Goal: Task Accomplishment & Management: Manage account settings

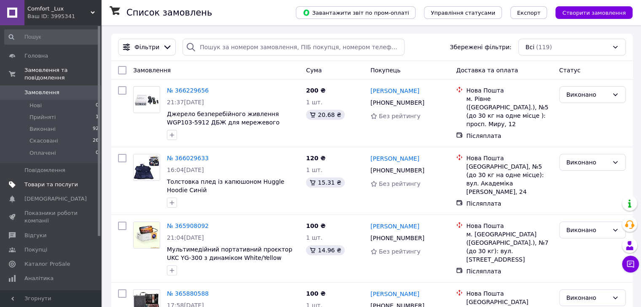
click at [42, 181] on span "Товари та послуги" at bounding box center [50, 185] width 53 height 8
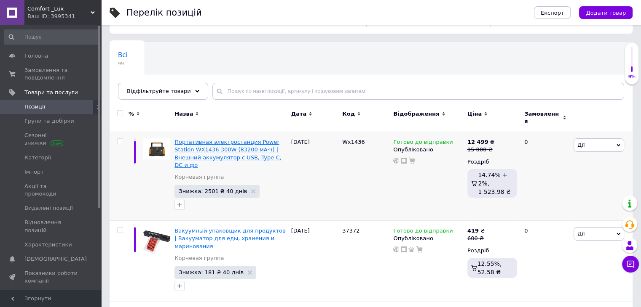
scroll to position [42, 0]
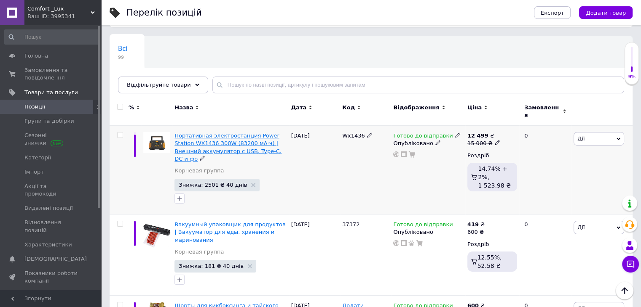
click at [195, 140] on span "Портативная электростанция Power Station WX1436 300W (83200 мА·ч) | Внешний акк…" at bounding box center [227, 147] width 107 height 29
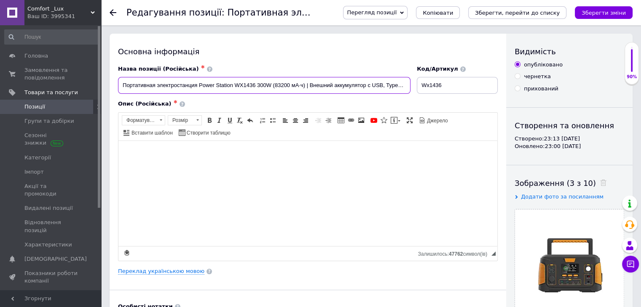
scroll to position [0, 19]
drag, startPoint x: 119, startPoint y: 85, endPoint x: 430, endPoint y: 89, distance: 311.3
click at [430, 89] on div "Назва позиції (Російська) ✱ Портативная электростанция Power Station WX1436 300…" at bounding box center [308, 79] width 386 height 35
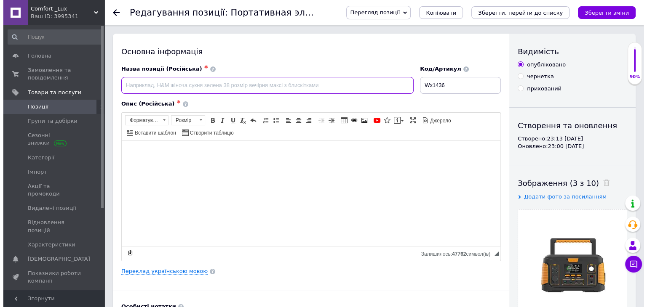
scroll to position [0, 0]
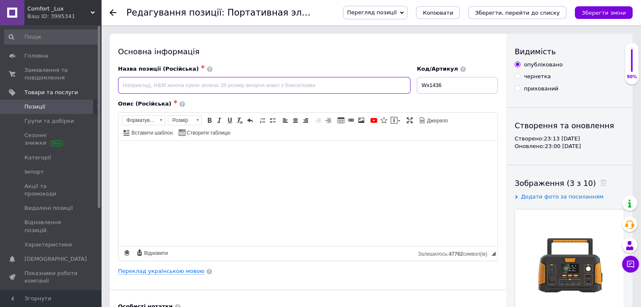
click at [264, 81] on input at bounding box center [264, 85] width 292 height 17
paste input "Power Station WX1436 300W 83200 мА·ч | Электростанция для блекаута"
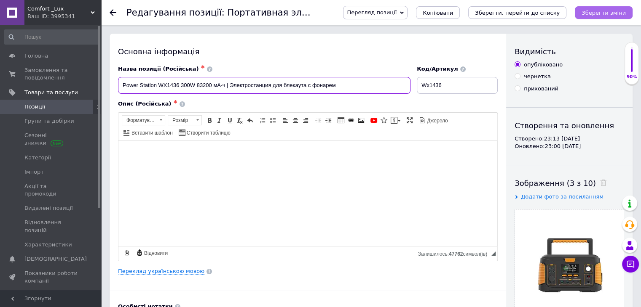
type input "Power Station WX1436 300W 83200 мА·ч | Электростанция для блекаута с фонарем"
click at [592, 12] on icon "Зберегти зміни" at bounding box center [603, 13] width 44 height 6
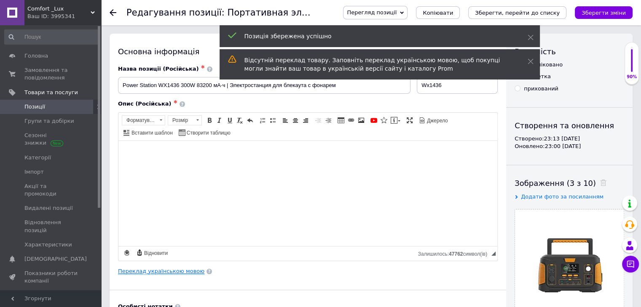
click at [155, 270] on link "Переклад українською мовою" at bounding box center [161, 271] width 86 height 7
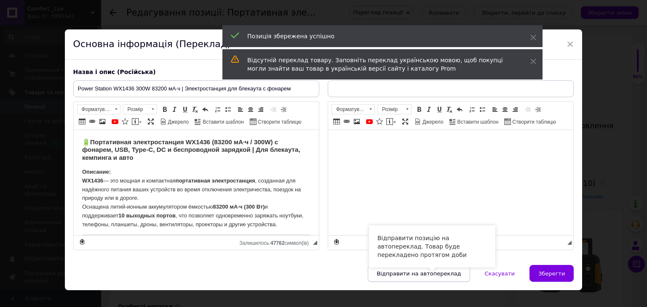
click at [459, 273] on span "Відправити на автопереклад" at bounding box center [419, 274] width 84 height 6
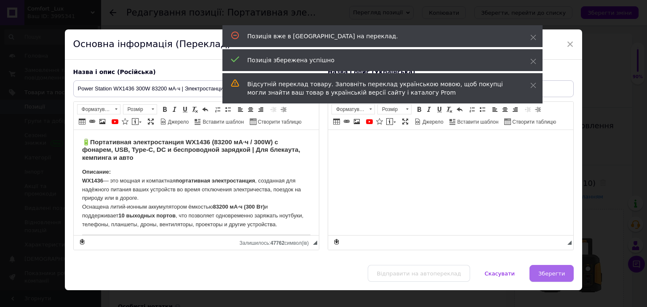
click at [558, 278] on button "Зберегти" at bounding box center [551, 273] width 44 height 17
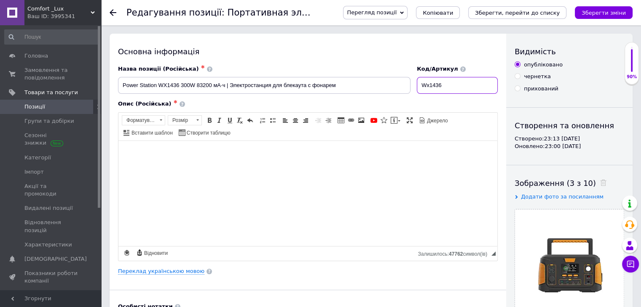
drag, startPoint x: 425, startPoint y: 83, endPoint x: 457, endPoint y: 87, distance: 33.1
click at [457, 87] on input "Wx1436" at bounding box center [457, 85] width 81 height 17
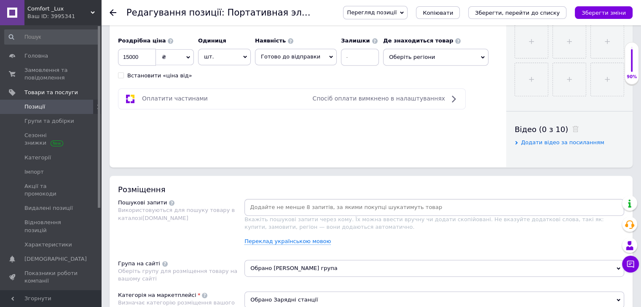
scroll to position [379, 0]
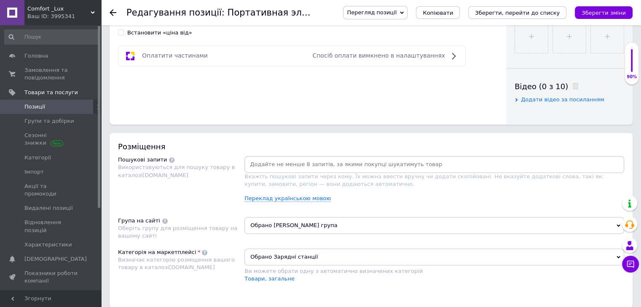
click at [299, 162] on input at bounding box center [434, 164] width 376 height 13
paste input "внешний аккумулятор 83200 мАч"
type input "внешний аккумулятор 83200 мАч"
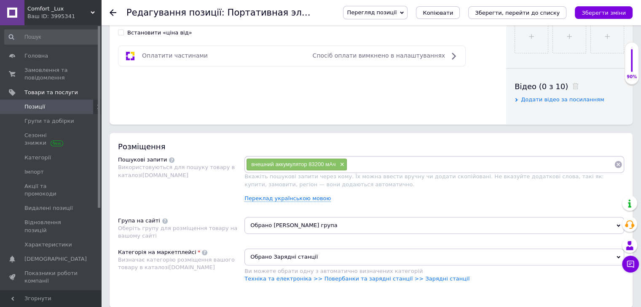
click at [382, 167] on input at bounding box center [480, 164] width 267 height 13
paste input "внешний аккумулятор 83200 мАч"
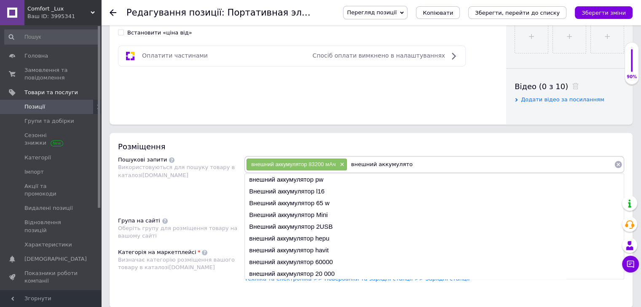
type input "внешний аккумулято"
click at [422, 172] on div "внешний аккумулятор 83200 мАч × внешний аккумулято внешний аккумулятор pw Внешн…" at bounding box center [433, 164] width 379 height 17
click at [420, 179] on li "внешний аккумулятор pw" at bounding box center [434, 180] width 379 height 12
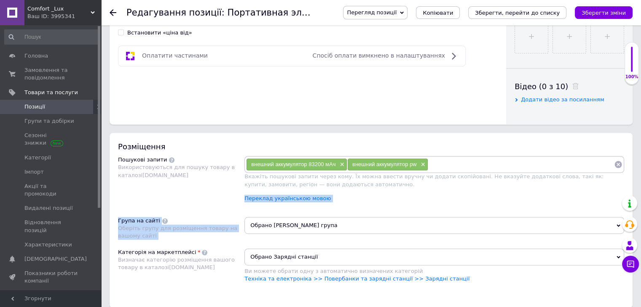
drag, startPoint x: 425, startPoint y: 186, endPoint x: 438, endPoint y: 231, distance: 47.3
click at [438, 231] on div "Розміщення Пошукові запити Використовуються для пошуку товару в каталозі [DOMAI…" at bounding box center [371, 220] width 523 height 175
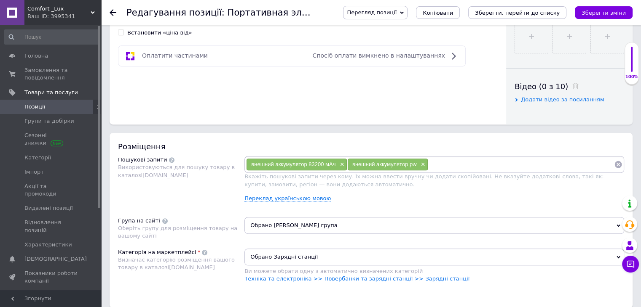
drag, startPoint x: 430, startPoint y: 165, endPoint x: 435, endPoint y: 161, distance: 6.0
click at [433, 162] on input at bounding box center [521, 164] width 186 height 13
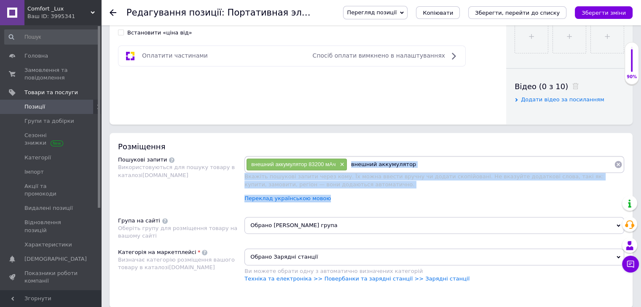
drag, startPoint x: 440, startPoint y: 160, endPoint x: 438, endPoint y: 170, distance: 9.9
click at [438, 170] on div "Розміщення Пошукові запити Використовуються для пошуку товару в каталозі [DOMAI…" at bounding box center [371, 220] width 523 height 175
click at [432, 192] on div "внешний аккумулятор 83200 мАч × внешний аккумулятор Вкажіть пошукові запити чер…" at bounding box center [433, 182] width 379 height 53
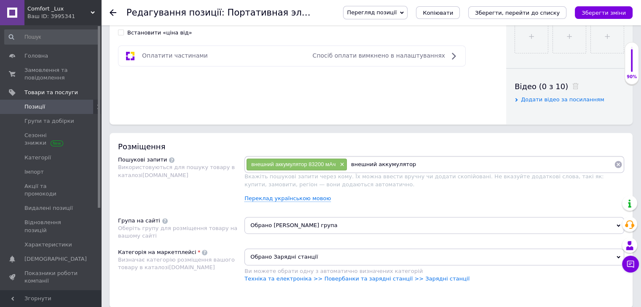
click at [433, 165] on input "внешний аккумулятор" at bounding box center [480, 164] width 267 height 13
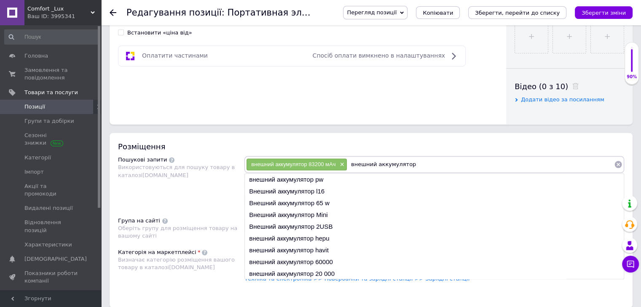
scroll to position [0, 0]
drag, startPoint x: 403, startPoint y: 166, endPoint x: 347, endPoint y: 169, distance: 56.5
click at [347, 169] on input "внешний аккумулятор" at bounding box center [480, 164] width 267 height 13
type input "внешний аккумулятор"
click at [355, 223] on li "Внешний аккумулятор 2USB" at bounding box center [434, 227] width 379 height 12
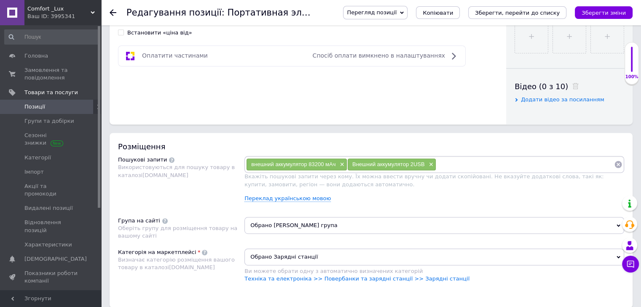
click at [461, 169] on input at bounding box center [525, 164] width 178 height 13
paste input "внешний аккумулятор"
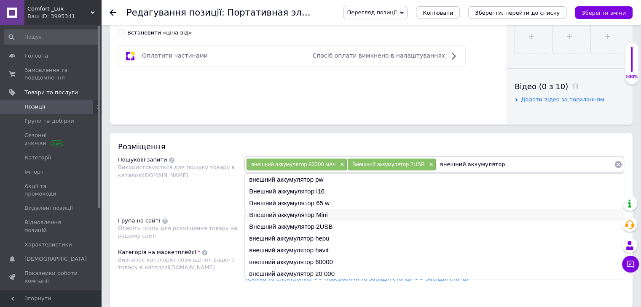
type input "внешний аккумулятор"
click at [399, 215] on li "Внешний аккумулятор Mini" at bounding box center [434, 215] width 379 height 12
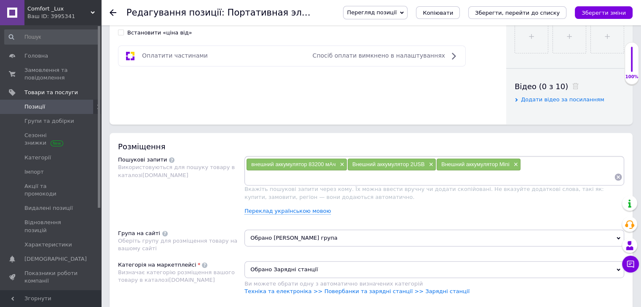
click at [548, 171] on input at bounding box center [430, 177] width 368 height 13
paste input "внешний аккумулятор"
type input "внешний аккумулятор"
paste input "портативная электростанция 300 Вт"
type input "портативная электростанция 300 Вт"
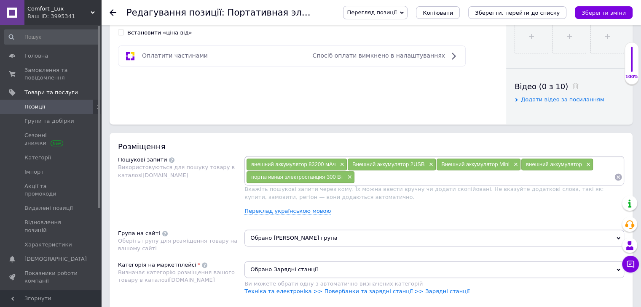
paste input "портативная электростанция 300 Вт"
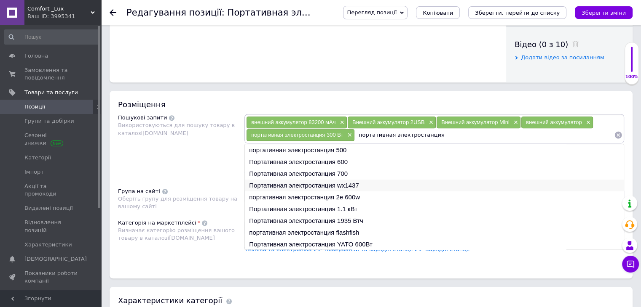
type input "портативная электростанция"
click at [387, 184] on li "Портативная электростанция wx1437" at bounding box center [434, 186] width 379 height 12
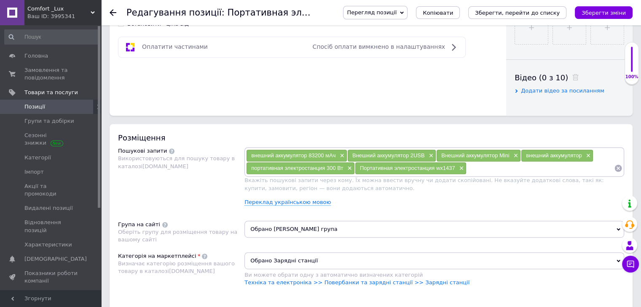
scroll to position [421, 0]
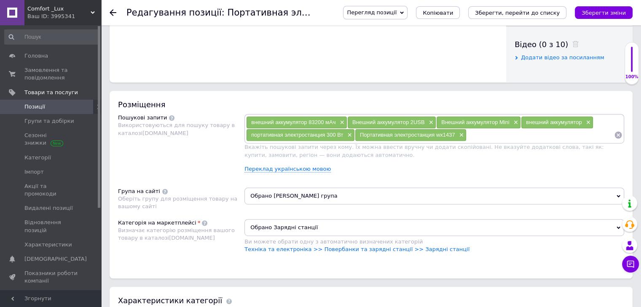
click at [475, 138] on input at bounding box center [539, 135] width 147 height 13
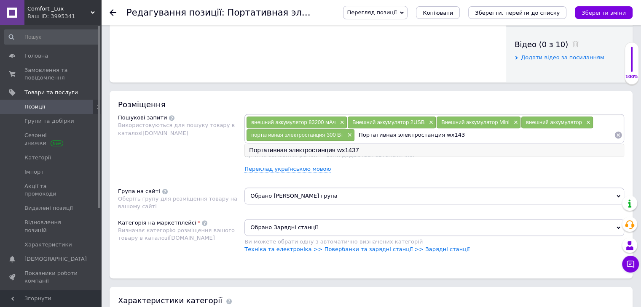
type input "Портативная электростанция wx1436"
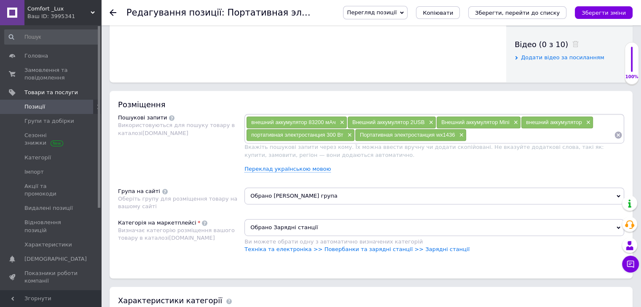
paste input "портативная электростанция 300 Вт"
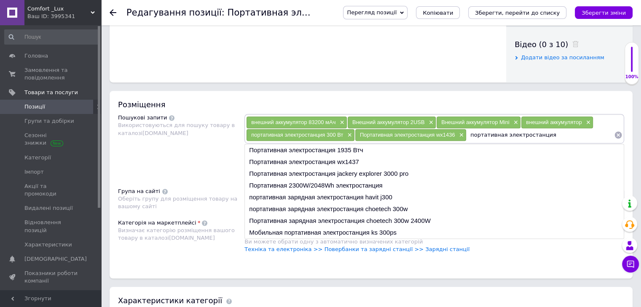
type input "портативная электростанция"
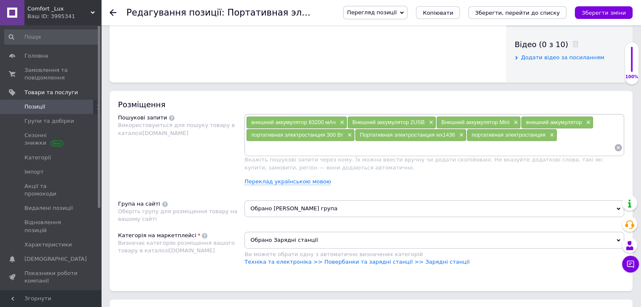
paste input "портативная электростанция 300 Вт"
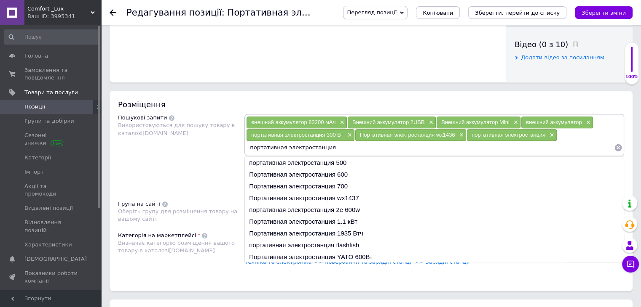
click at [285, 149] on input "портативная электростанция" at bounding box center [430, 148] width 368 height 13
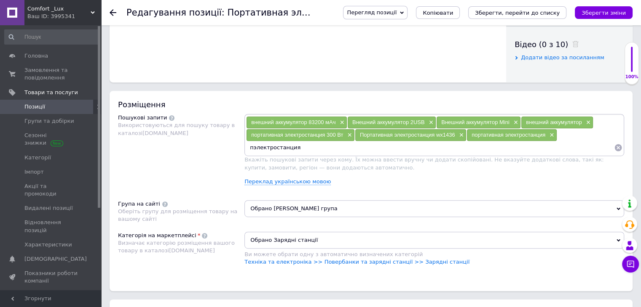
type input "электростанция"
click at [353, 150] on input at bounding box center [430, 148] width 368 height 13
paste input "пускозарядное устройство USB"
type input "пускозарядное устройство USB"
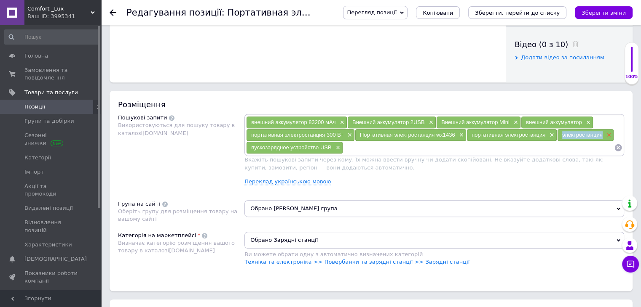
drag, startPoint x: 560, startPoint y: 131, endPoint x: 603, endPoint y: 136, distance: 43.4
click at [603, 136] on div "электростанция ×" at bounding box center [585, 135] width 56 height 12
copy span "электростанция"
click at [389, 152] on input at bounding box center [478, 148] width 271 height 13
paste input "электростанция"
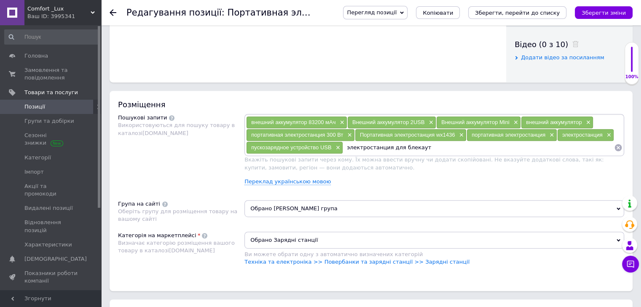
type input "электростанция для блекаута"
paste input "аккумулятор с USB Type-C"
type input "аккумулятор с USB Type-C"
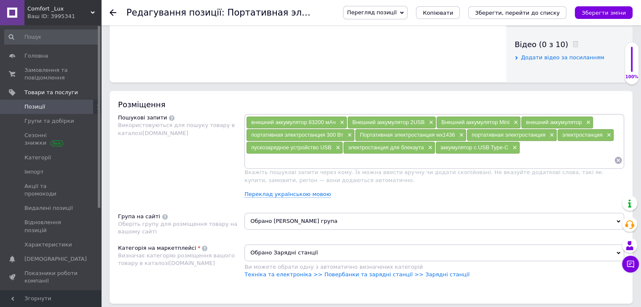
paste input "аккумулятор с USB Type-C"
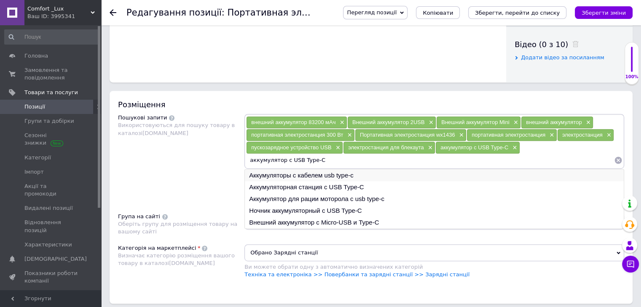
type input "аккумулятор с USB Type-C"
click at [387, 173] on li "Аккумуляторы с кабелем usb type-c" at bounding box center [434, 176] width 379 height 12
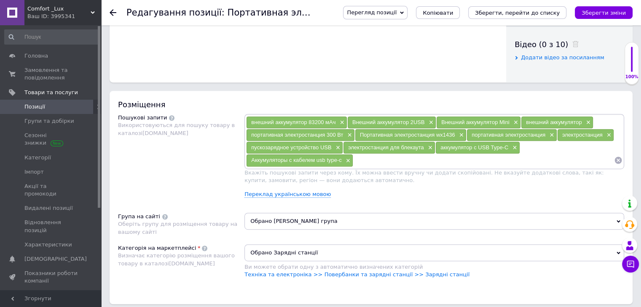
click at [384, 160] on input at bounding box center [483, 160] width 261 height 13
paste input "внешняя батарея для ноутбука DC"
type input "внешняя батарея для ноутбука DC"
paste input "внешняя батарея для ноутбука DC"
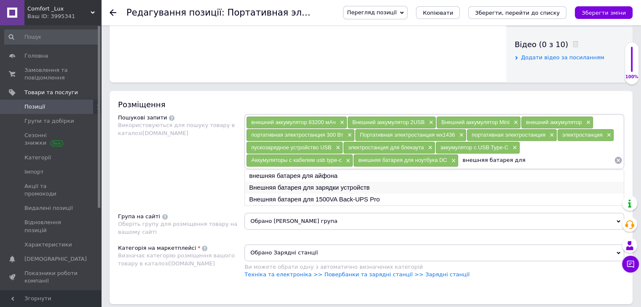
type input "внешняя батарея для"
click at [358, 183] on li "Внешняя батарея для зарядки устройств" at bounding box center [434, 188] width 379 height 12
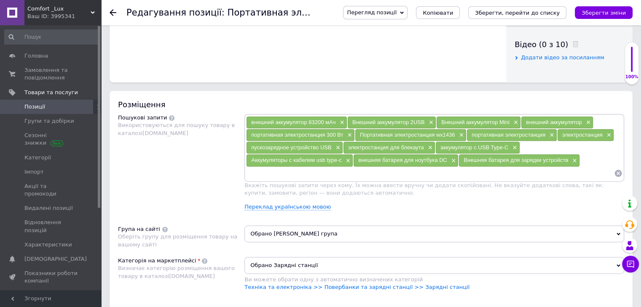
click at [411, 168] on input at bounding box center [430, 173] width 368 height 13
paste input "внешняя батарея для ноутбука DC"
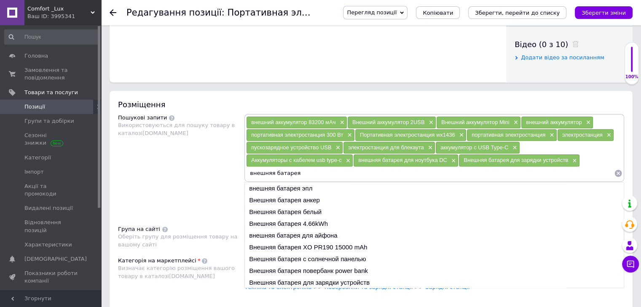
click at [273, 171] on input "внешняя батарея" at bounding box center [430, 173] width 368 height 13
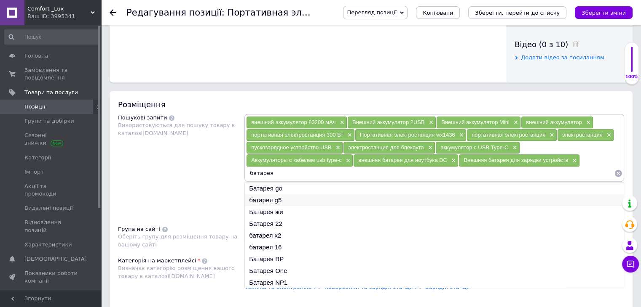
scroll to position [12, 0]
click at [322, 174] on input "батарея" at bounding box center [430, 173] width 368 height 13
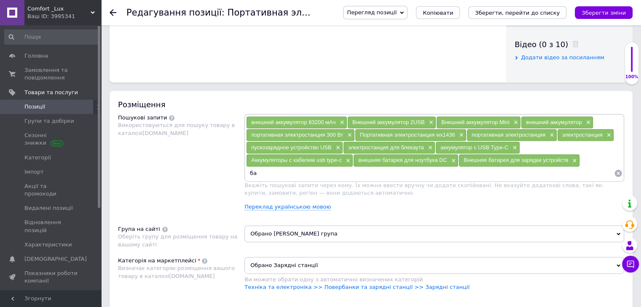
type input "б"
paste input "портативный зарядный блок"
type input "портативный зарядный блок"
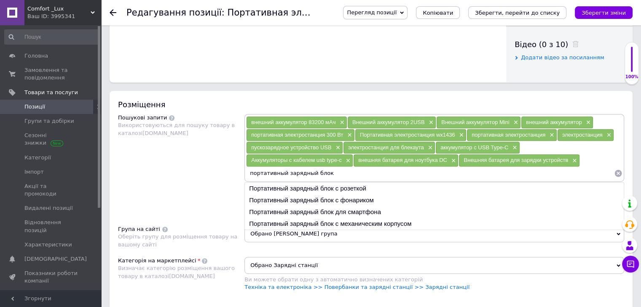
click at [359, 177] on input "портативный зарядный блок" at bounding box center [430, 173] width 368 height 13
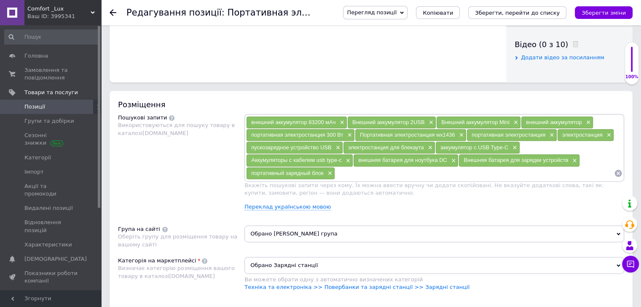
paste input "портативный зарядный блок"
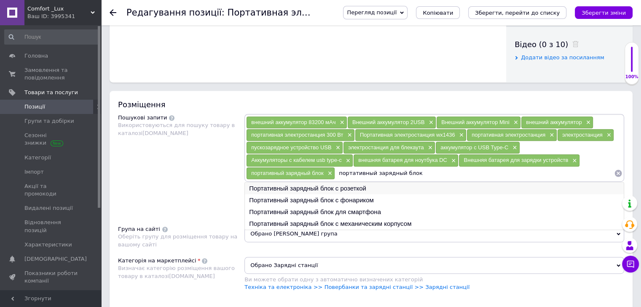
type input "портативный зарядный блок"
click at [361, 187] on li "Портативный зарядный блок с розеткой" at bounding box center [434, 189] width 379 height 12
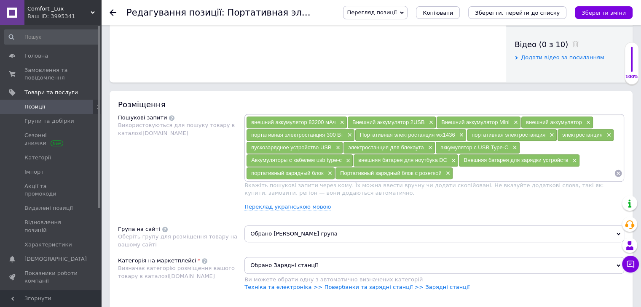
click at [468, 174] on input at bounding box center [533, 173] width 161 height 13
paste input "портативный зарядный блок"
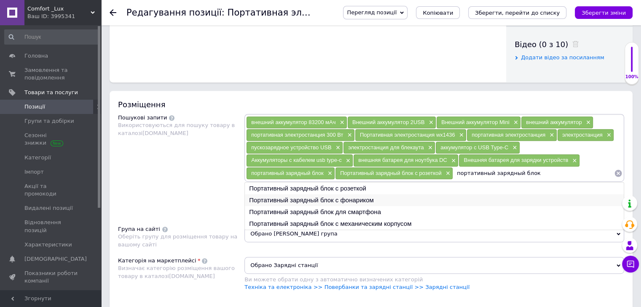
type input "портативный зарядный блок"
click at [404, 201] on li "Портативный зарядный блок с фонариком" at bounding box center [434, 201] width 379 height 12
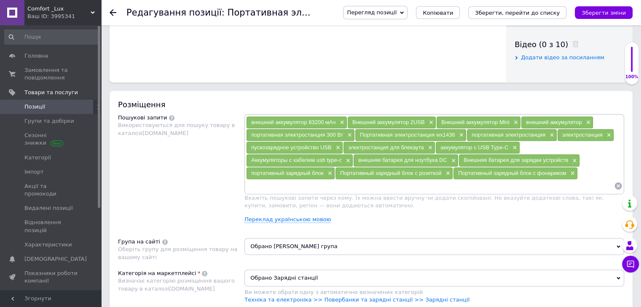
click at [462, 184] on input at bounding box center [430, 186] width 368 height 13
paste input "портативный зарядный блок"
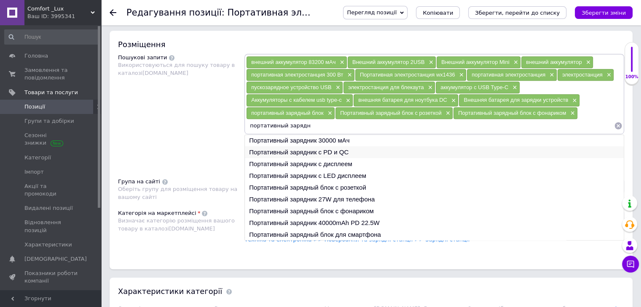
scroll to position [505, 0]
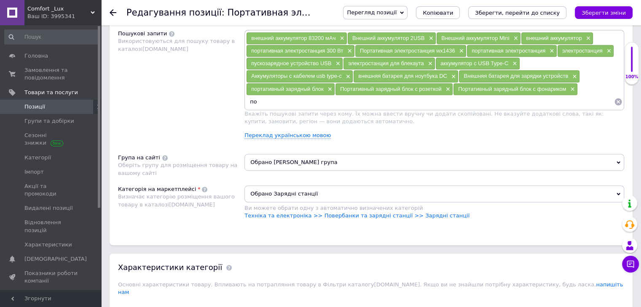
type input "п"
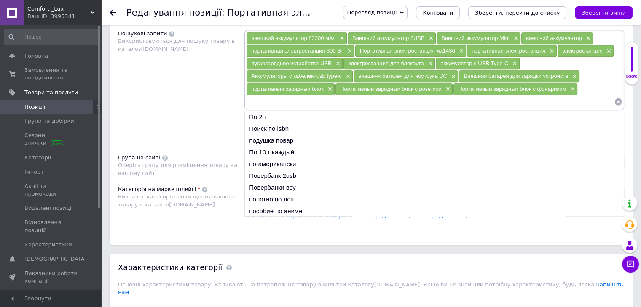
paste input "аккумуляторная станция с [GEOGRAPHIC_DATA]"
type input "аккумуляторная станция с [GEOGRAPHIC_DATA]"
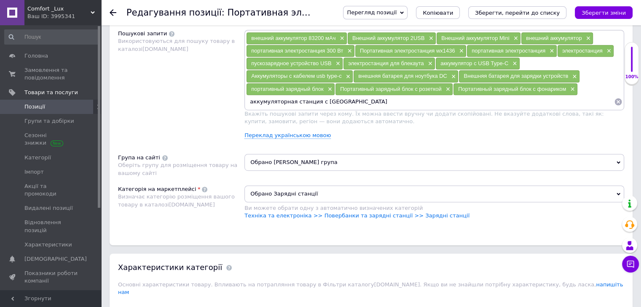
click at [378, 96] on input "аккумуляторная станция с [GEOGRAPHIC_DATA]" at bounding box center [430, 102] width 368 height 13
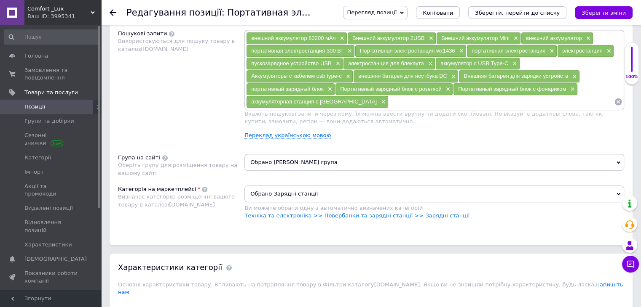
paste input "аккумуляторная станция с [GEOGRAPHIC_DATA]"
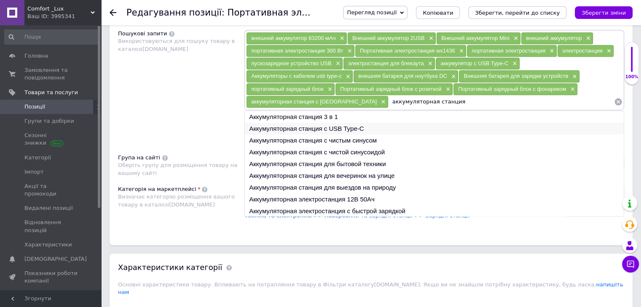
type input "аккумуляторная станция"
click at [377, 128] on li "Аккумуляторная станция с USB Type-C" at bounding box center [434, 129] width 379 height 12
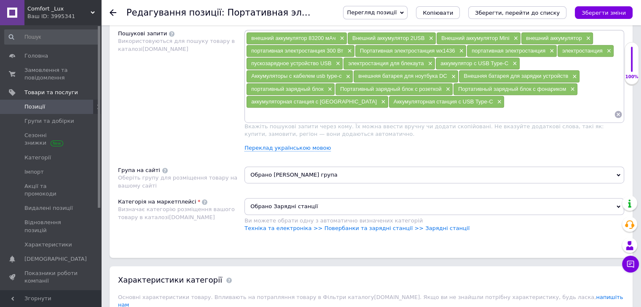
click at [492, 108] on input at bounding box center [430, 114] width 368 height 13
paste input "аккумуляторная станция с [GEOGRAPHIC_DATA]"
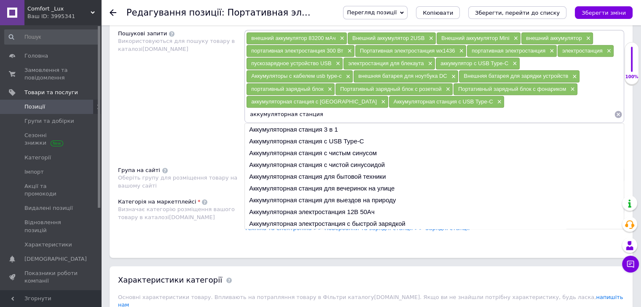
type input "аккумуляторная станция"
click at [402, 171] on li "Аккумуляторная станция для бытовой техники" at bounding box center [434, 177] width 379 height 12
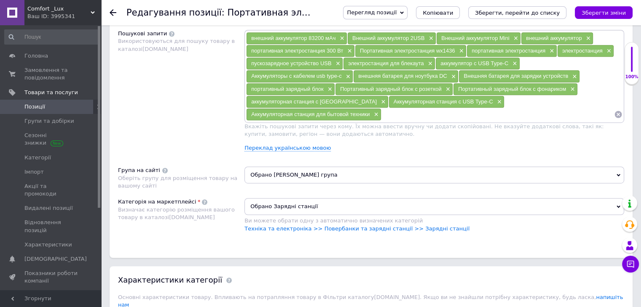
click at [463, 108] on input at bounding box center [497, 114] width 232 height 13
paste input "аккумуляторная станция с [GEOGRAPHIC_DATA]"
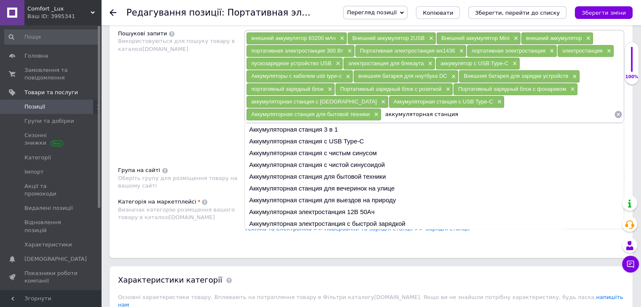
click at [381, 112] on input "аккумуляторная станция" at bounding box center [497, 114] width 232 height 13
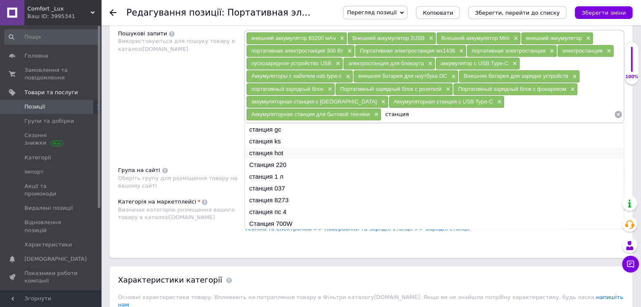
scroll to position [12, 0]
click at [381, 110] on input "станция" at bounding box center [497, 114] width 232 height 13
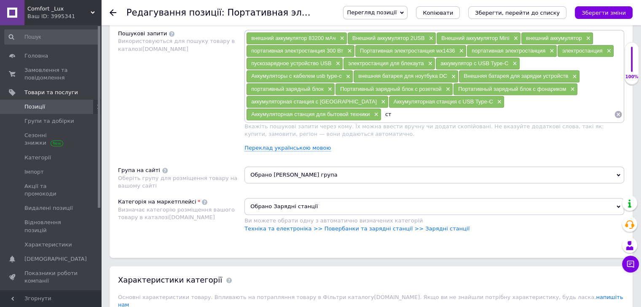
type input "с"
click at [381, 115] on input at bounding box center [497, 114] width 232 height 13
paste input "источник питания для кемпинга"
type input "источник питания"
click at [559, 11] on icon "Зберегти, перейти до списку" at bounding box center [517, 13] width 85 height 6
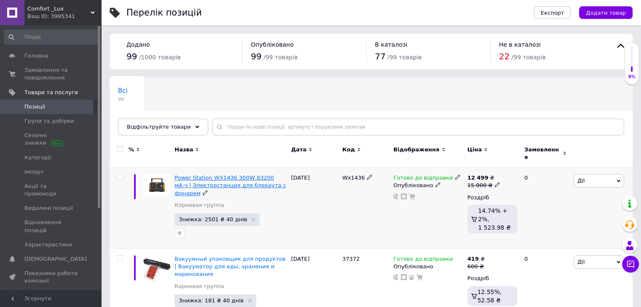
click at [239, 177] on span "Power Station WX1436 300W 83200 мА·ч | Электростанция для блекаута с фонарем" at bounding box center [230, 185] width 112 height 21
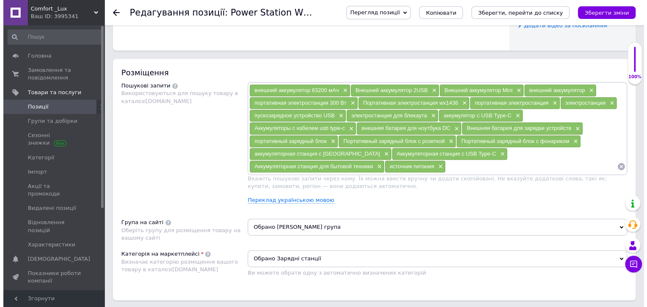
scroll to position [463, 0]
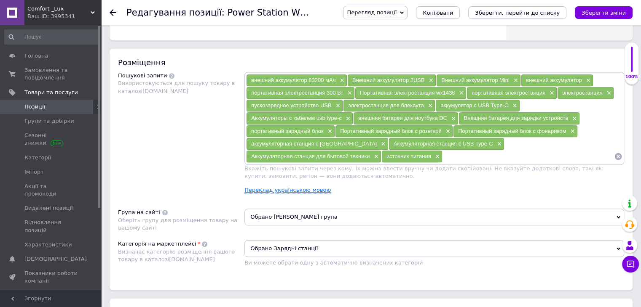
click at [286, 187] on link "Переклад українською мовою" at bounding box center [287, 190] width 86 height 7
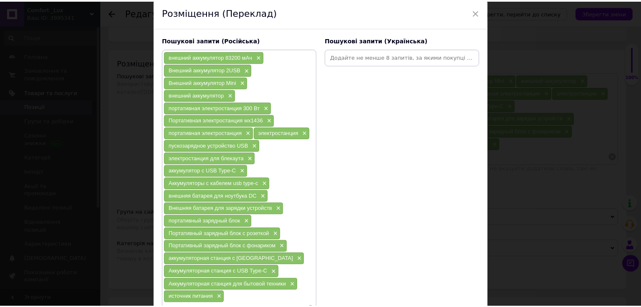
scroll to position [108, 0]
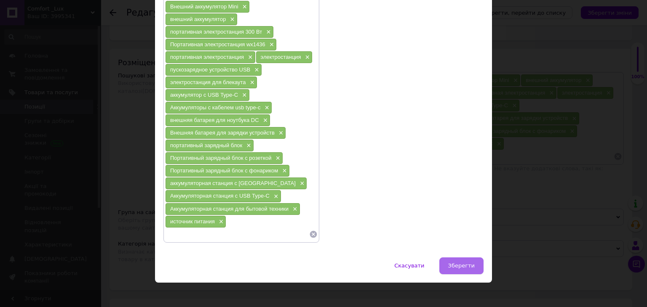
click at [465, 263] on span "Зберегти" at bounding box center [461, 266] width 27 height 6
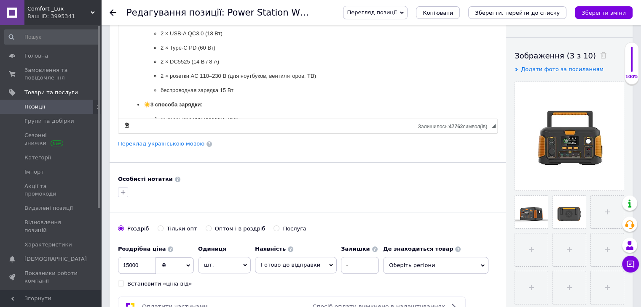
scroll to position [126, 0]
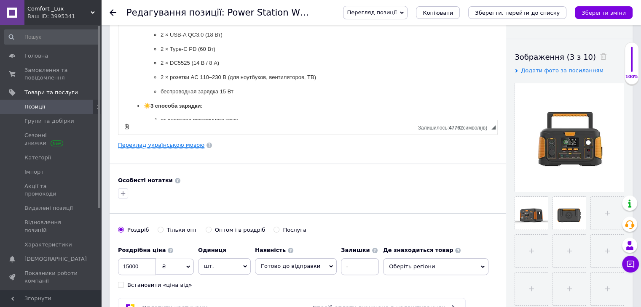
click at [175, 144] on link "Переклад українською мовою" at bounding box center [161, 145] width 86 height 7
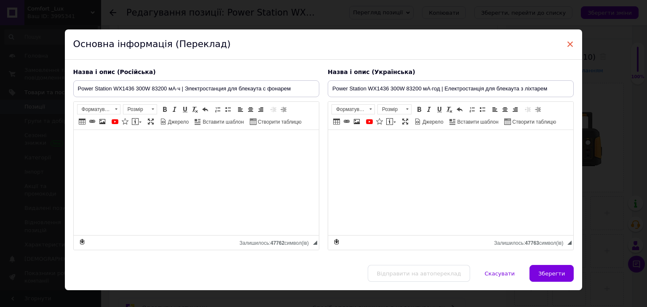
click at [566, 43] on span "×" at bounding box center [570, 44] width 8 height 14
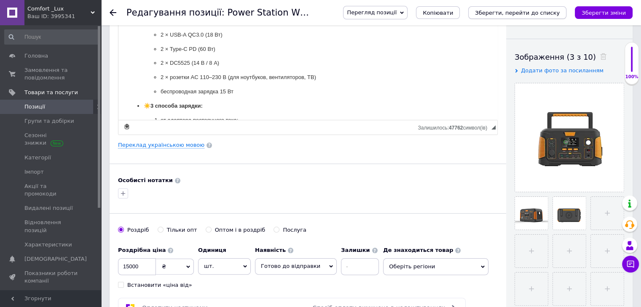
click at [547, 11] on icon "Зберегти, перейти до списку" at bounding box center [517, 13] width 85 height 6
